Goal: Information Seeking & Learning: Understand process/instructions

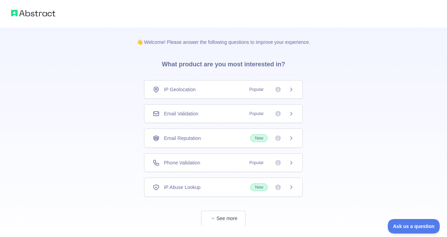
click at [293, 114] on icon at bounding box center [291, 114] width 6 height 6
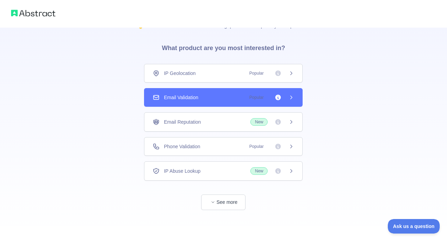
scroll to position [17, 0]
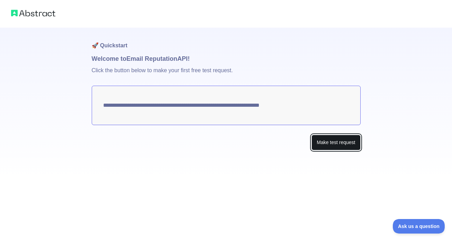
click at [328, 146] on button "Make test request" at bounding box center [336, 143] width 49 height 16
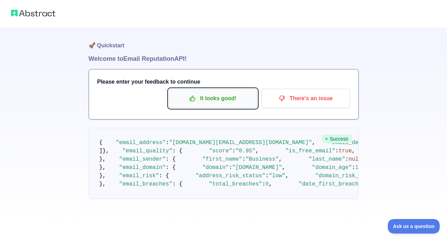
click at [232, 96] on p "It looks good!" at bounding box center [213, 99] width 78 height 12
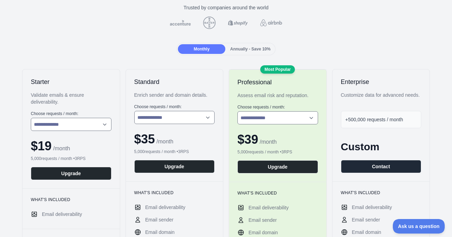
scroll to position [60, 0]
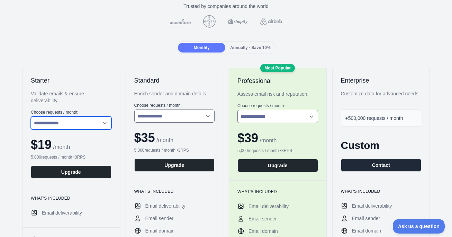
click at [74, 124] on select "**********" at bounding box center [71, 123] width 81 height 13
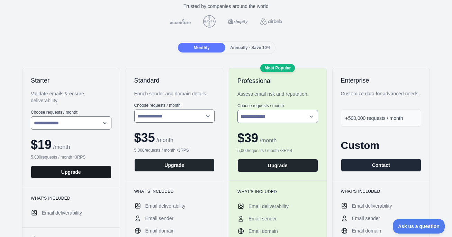
click at [56, 175] on button "Upgrade" at bounding box center [71, 172] width 81 height 13
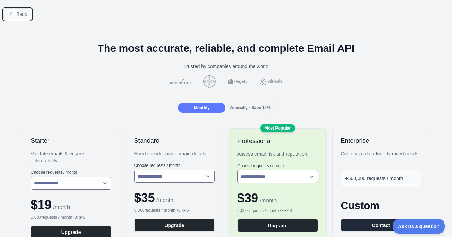
click at [16, 16] on button "Back" at bounding box center [17, 14] width 28 height 12
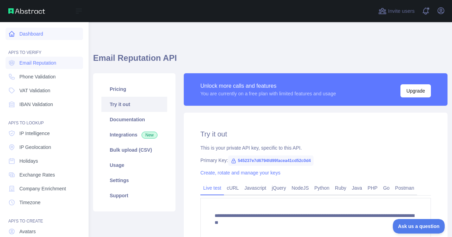
click at [23, 37] on link "Dashboard" at bounding box center [45, 34] width 78 height 12
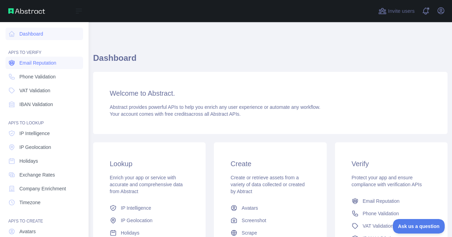
click at [46, 66] on span "Email Reputation" at bounding box center [37, 63] width 37 height 7
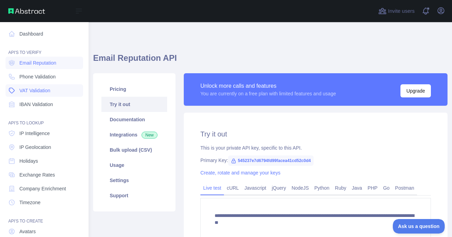
click at [35, 93] on span "VAT Validation" at bounding box center [34, 90] width 31 height 7
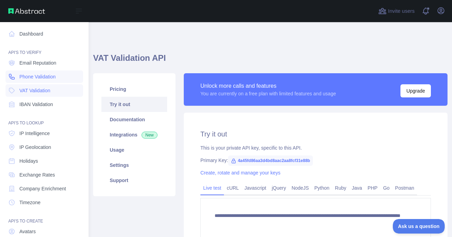
click at [35, 77] on span "Phone Validation" at bounding box center [37, 76] width 36 height 7
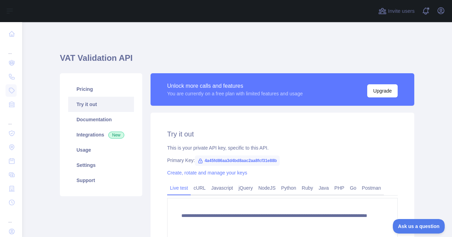
type textarea "**********"
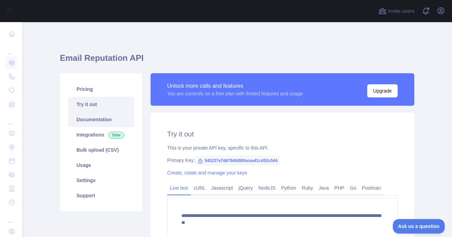
click at [113, 122] on link "Documentation" at bounding box center [101, 119] width 66 height 15
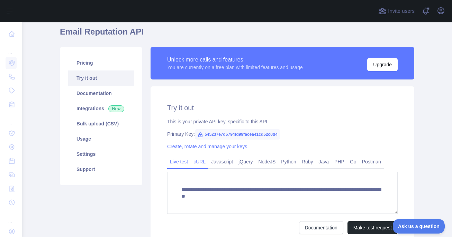
scroll to position [25, 0]
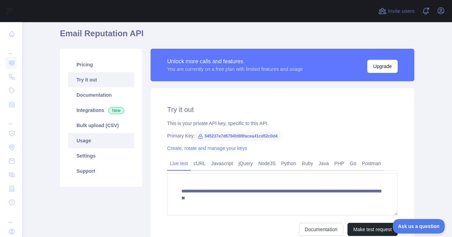
click at [111, 142] on link "Usage" at bounding box center [101, 140] width 66 height 15
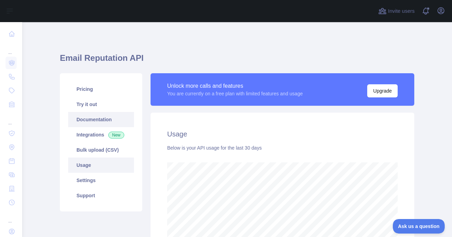
click at [116, 124] on link "Documentation" at bounding box center [101, 119] width 66 height 15
click at [88, 119] on link "Documentation" at bounding box center [101, 119] width 66 height 15
click at [95, 108] on link "Try it out" at bounding box center [101, 104] width 66 height 15
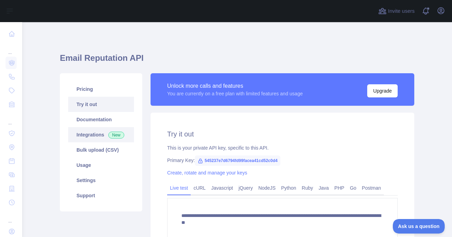
click at [100, 129] on link "Integrations New" at bounding box center [101, 134] width 66 height 15
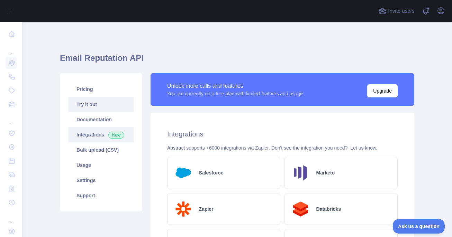
click at [100, 109] on link "Try it out" at bounding box center [101, 104] width 66 height 15
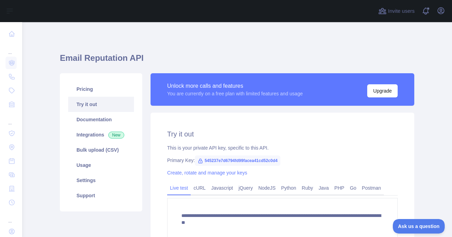
click at [206, 160] on span "545237e7d6794fd99facea41cd52c0d4" at bounding box center [238, 161] width 86 height 10
drag, startPoint x: 203, startPoint y: 160, endPoint x: 287, endPoint y: 166, distance: 84.7
click at [287, 166] on div "**********" at bounding box center [283, 195] width 264 height 165
copy span "545237e7d6794fd99facea41cd52c0d4"
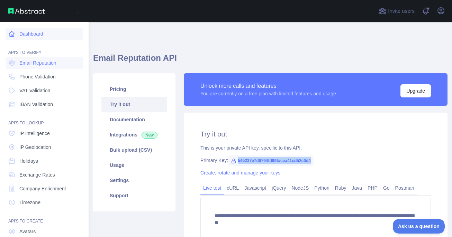
click at [12, 37] on link "Dashboard" at bounding box center [45, 34] width 78 height 12
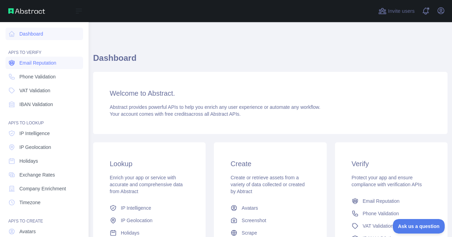
click at [53, 64] on span "Email Reputation" at bounding box center [37, 63] width 37 height 7
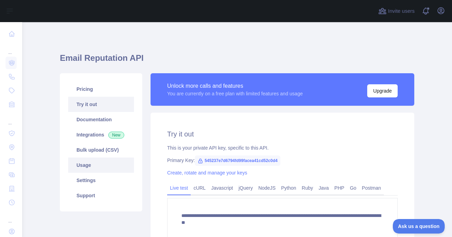
click at [91, 165] on link "Usage" at bounding box center [101, 165] width 66 height 15
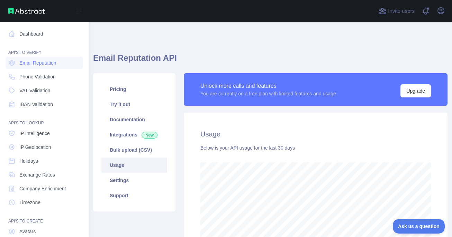
scroll to position [345970, 345822]
